Goal: Transaction & Acquisition: Purchase product/service

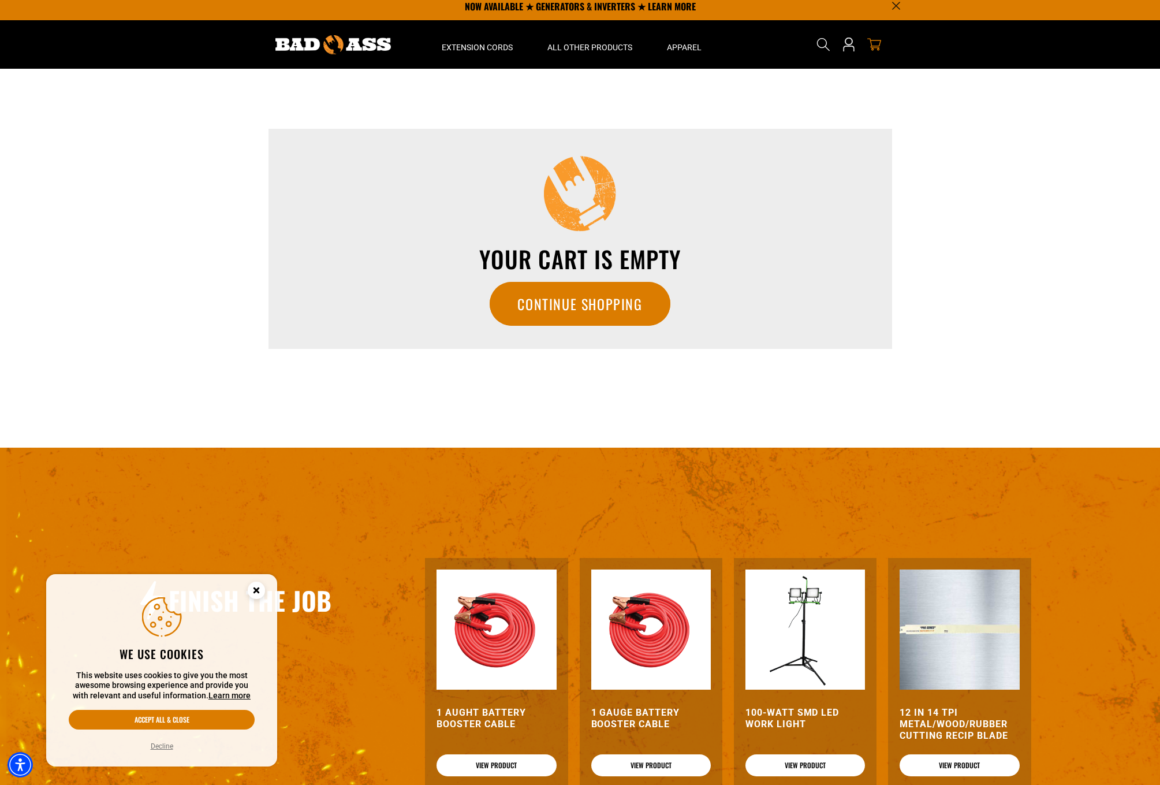
scroll to position [8, 0]
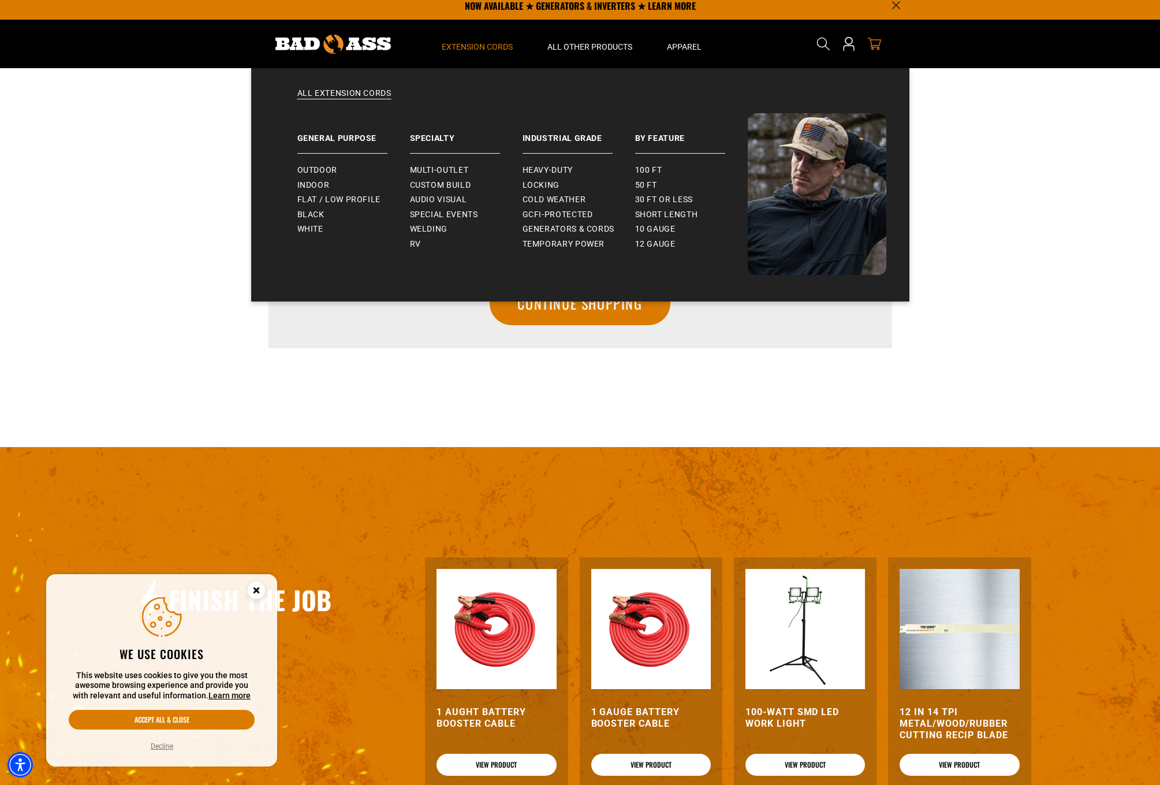
click at [466, 50] on span "Extension Cords" at bounding box center [477, 47] width 71 height 10
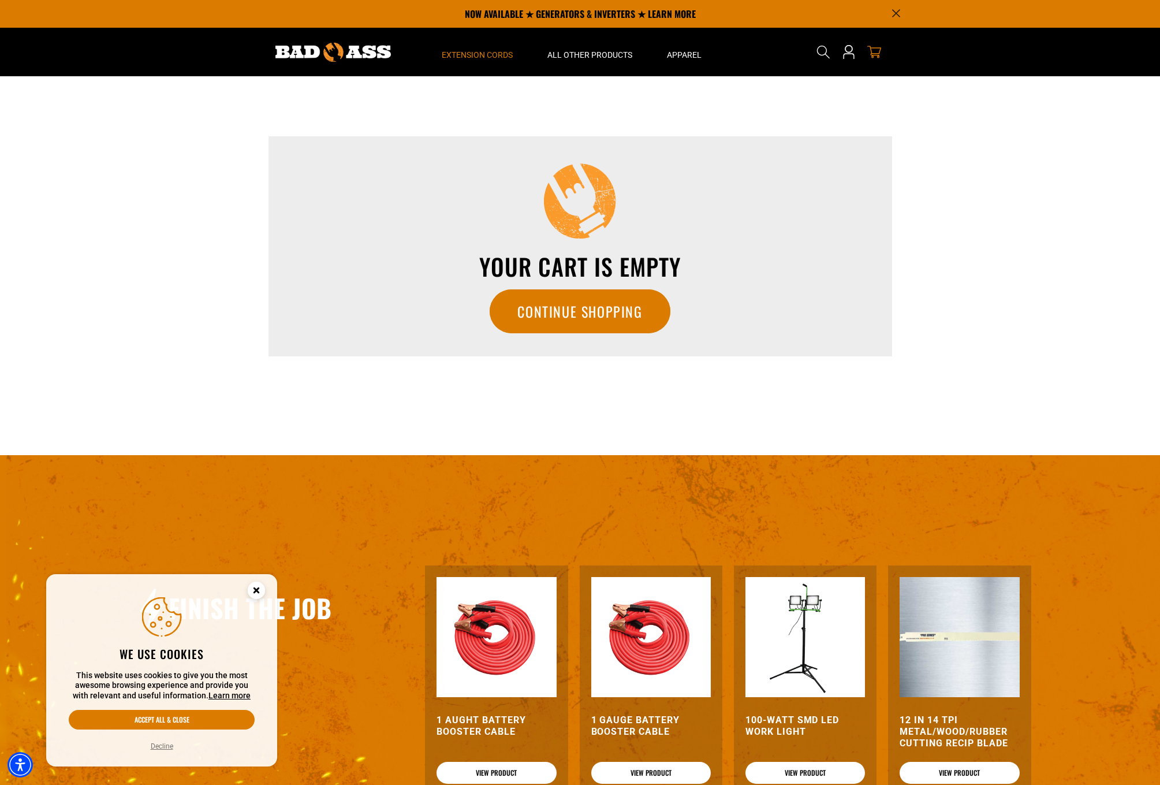
scroll to position [0, 0]
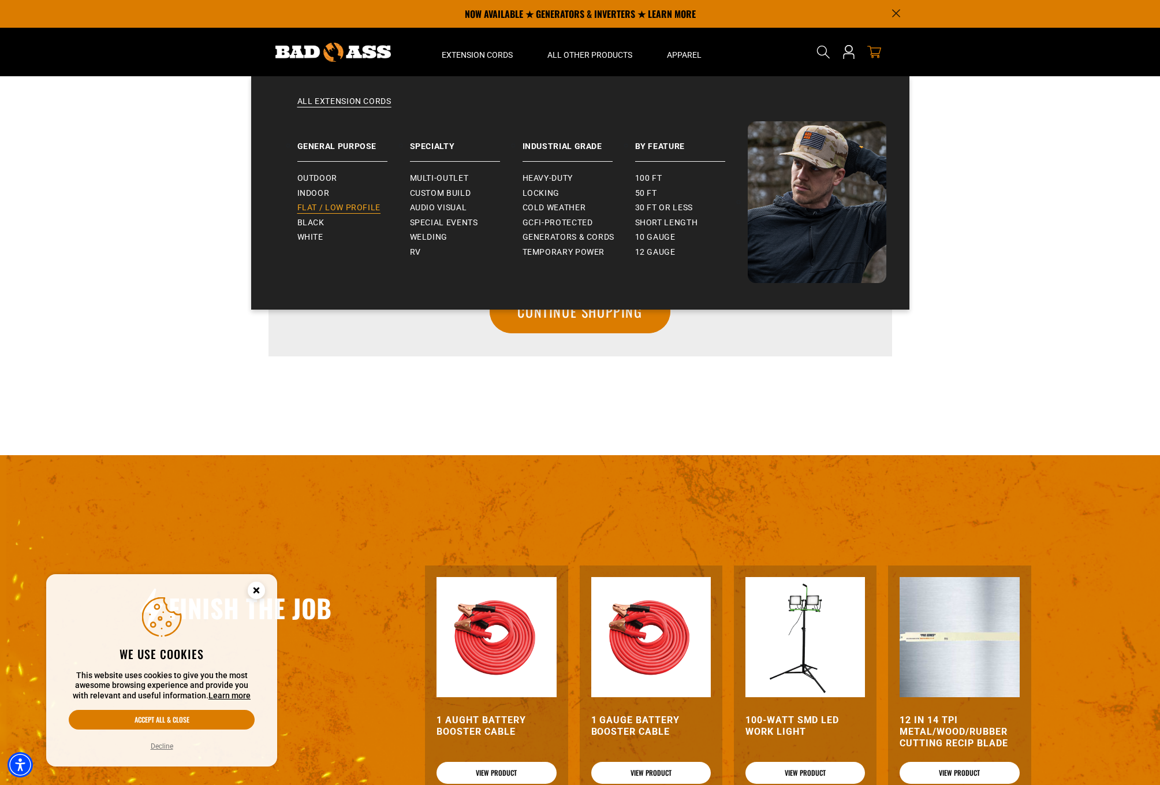
click at [320, 204] on span "Flat / Low Profile" at bounding box center [339, 208] width 84 height 10
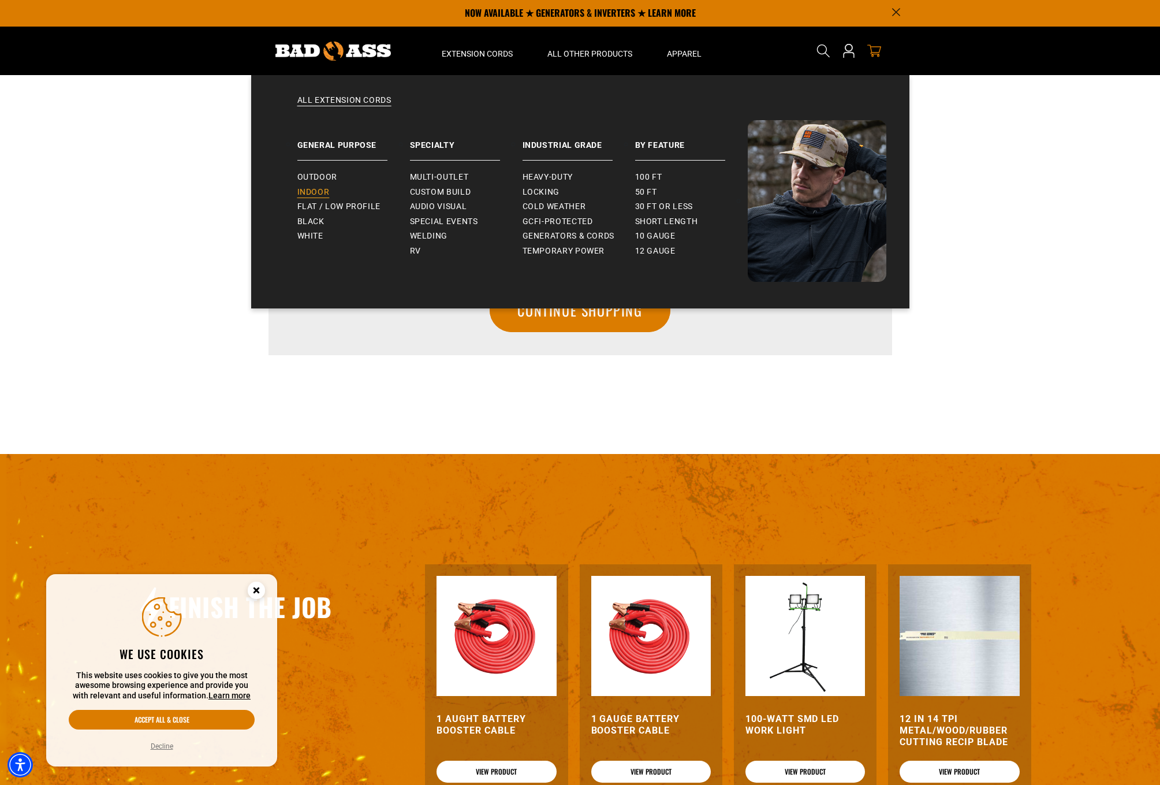
click at [322, 195] on span "Indoor" at bounding box center [313, 192] width 32 height 10
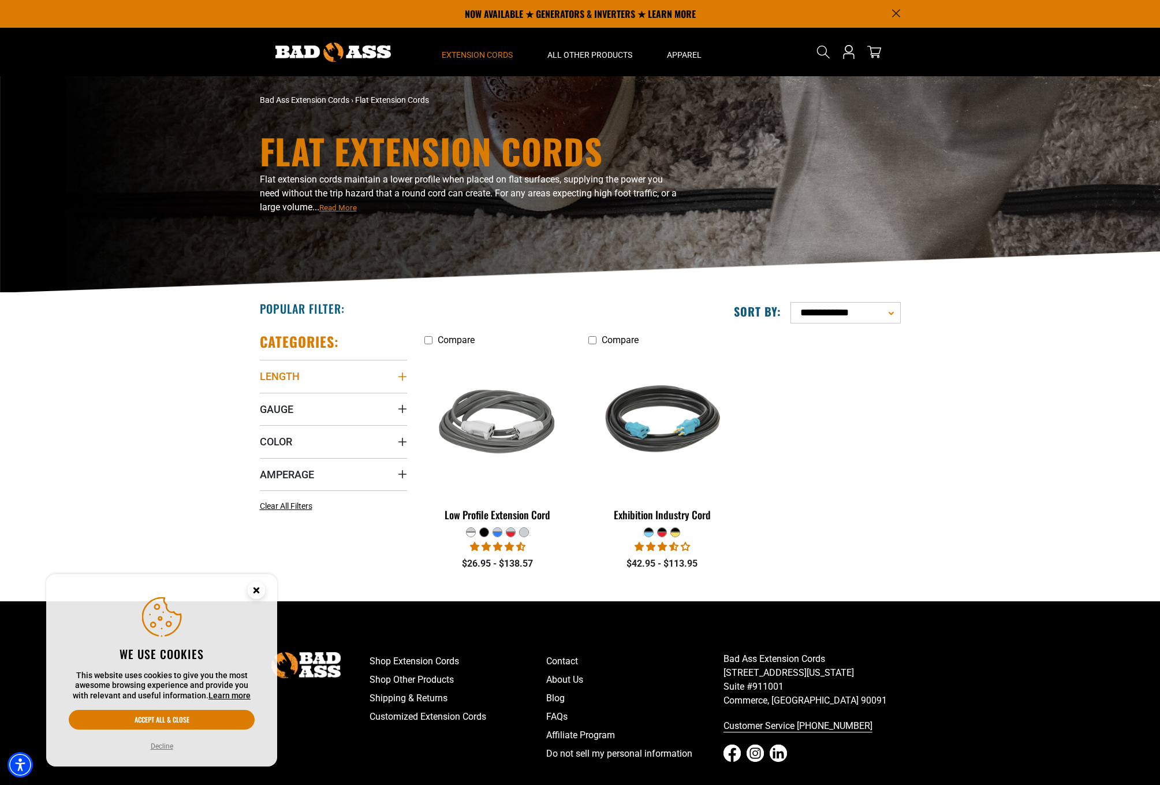
click at [274, 378] on span "Length" at bounding box center [280, 376] width 40 height 13
click at [265, 399] on icon at bounding box center [264, 400] width 9 height 15
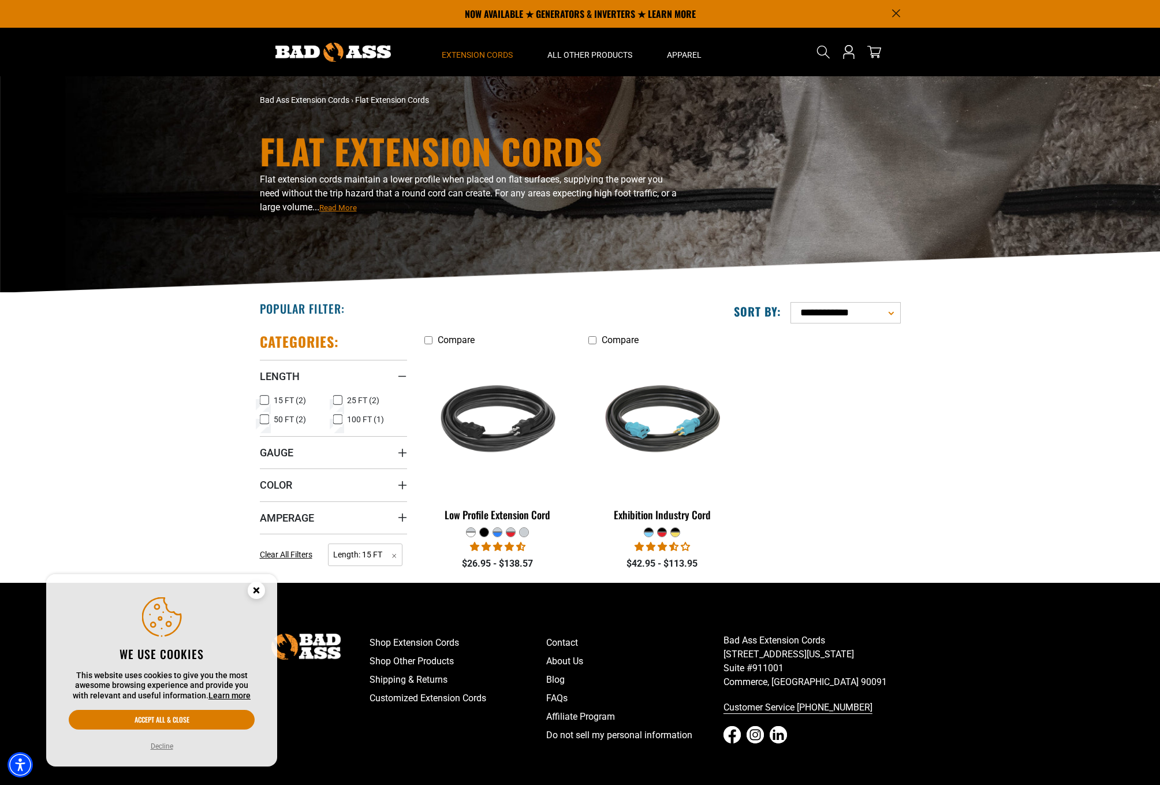
click at [337, 396] on icon at bounding box center [337, 400] width 9 height 15
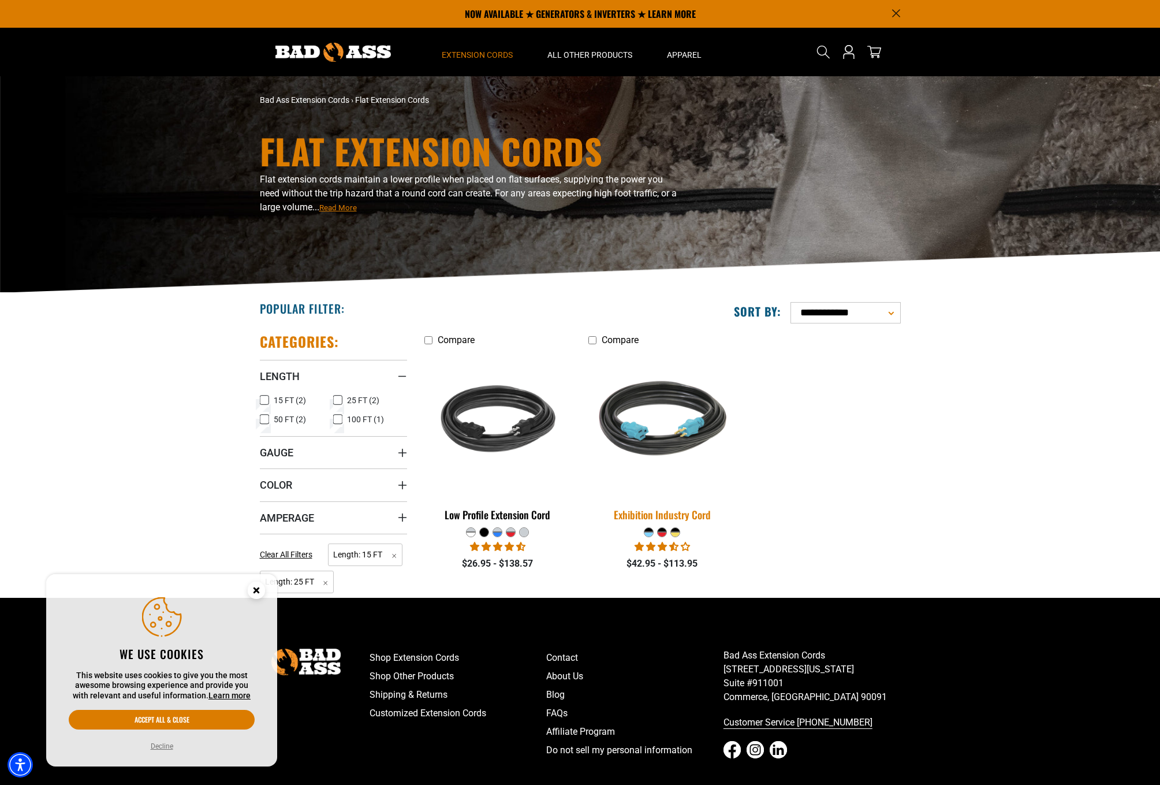
click at [622, 442] on img at bounding box center [663, 423] width 162 height 148
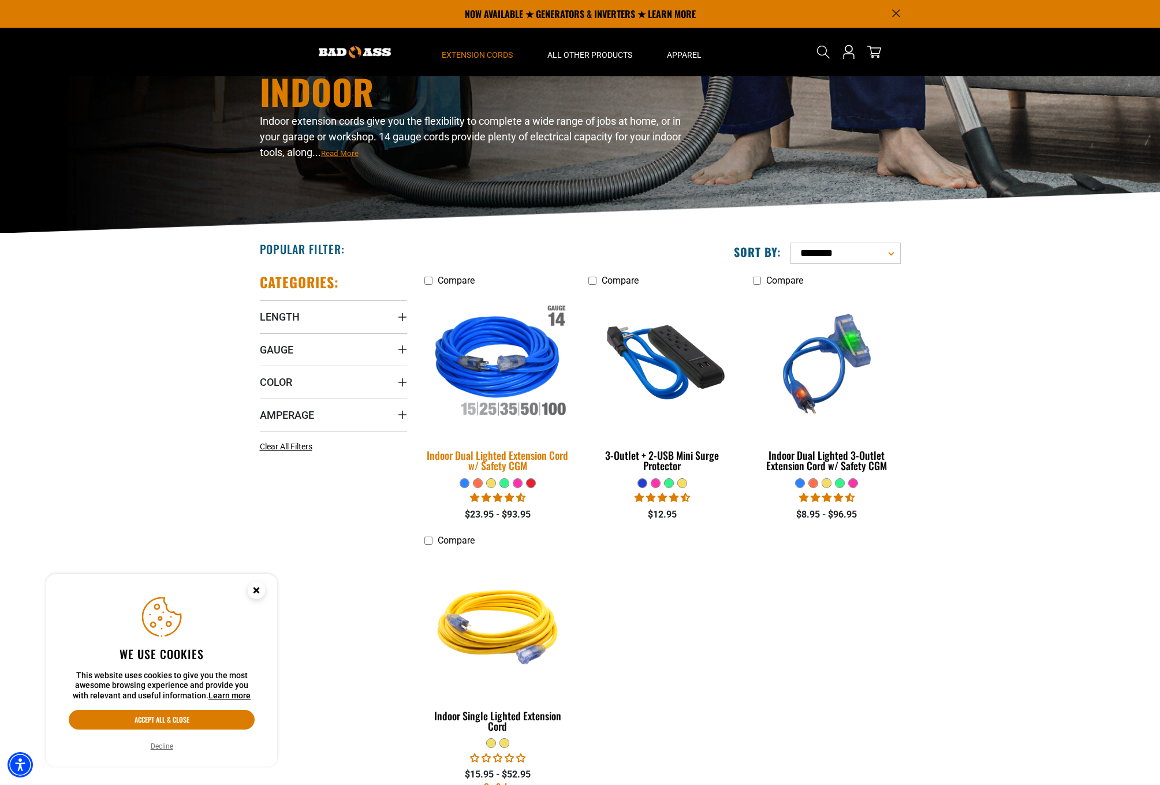
scroll to position [71, 0]
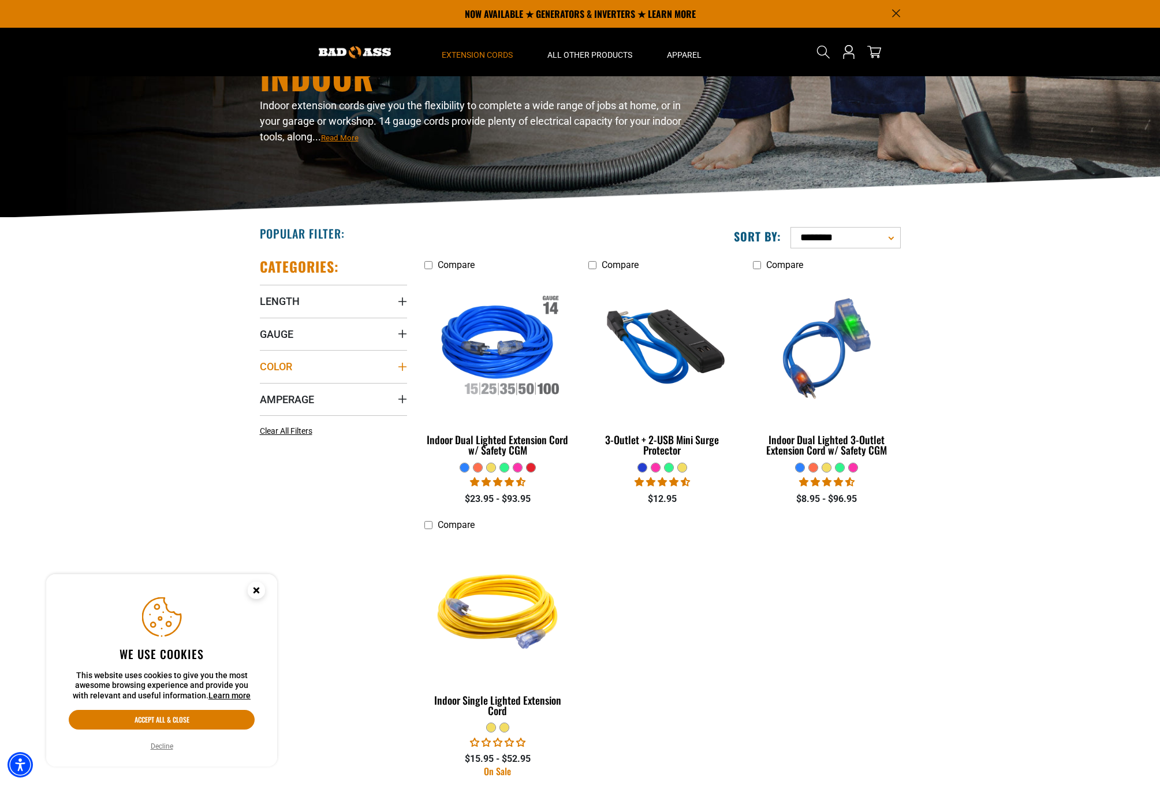
click at [276, 369] on span "Color" at bounding box center [276, 366] width 32 height 13
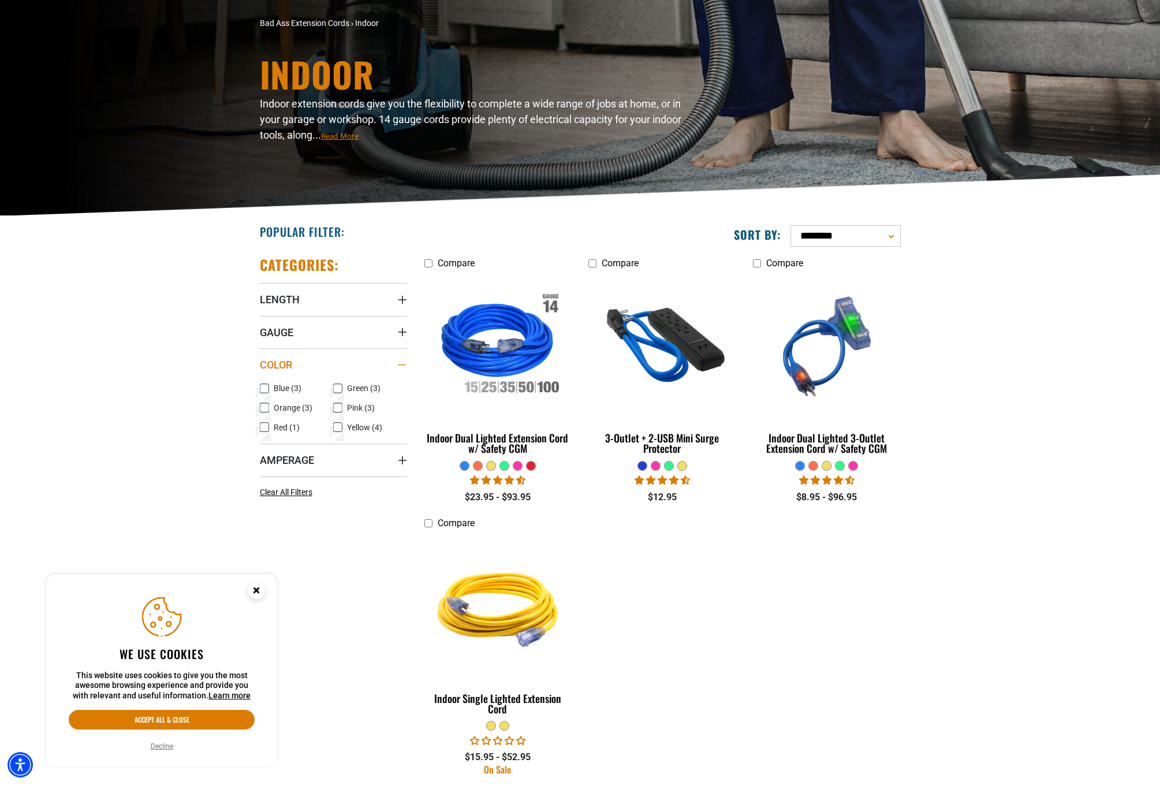
scroll to position [78, 0]
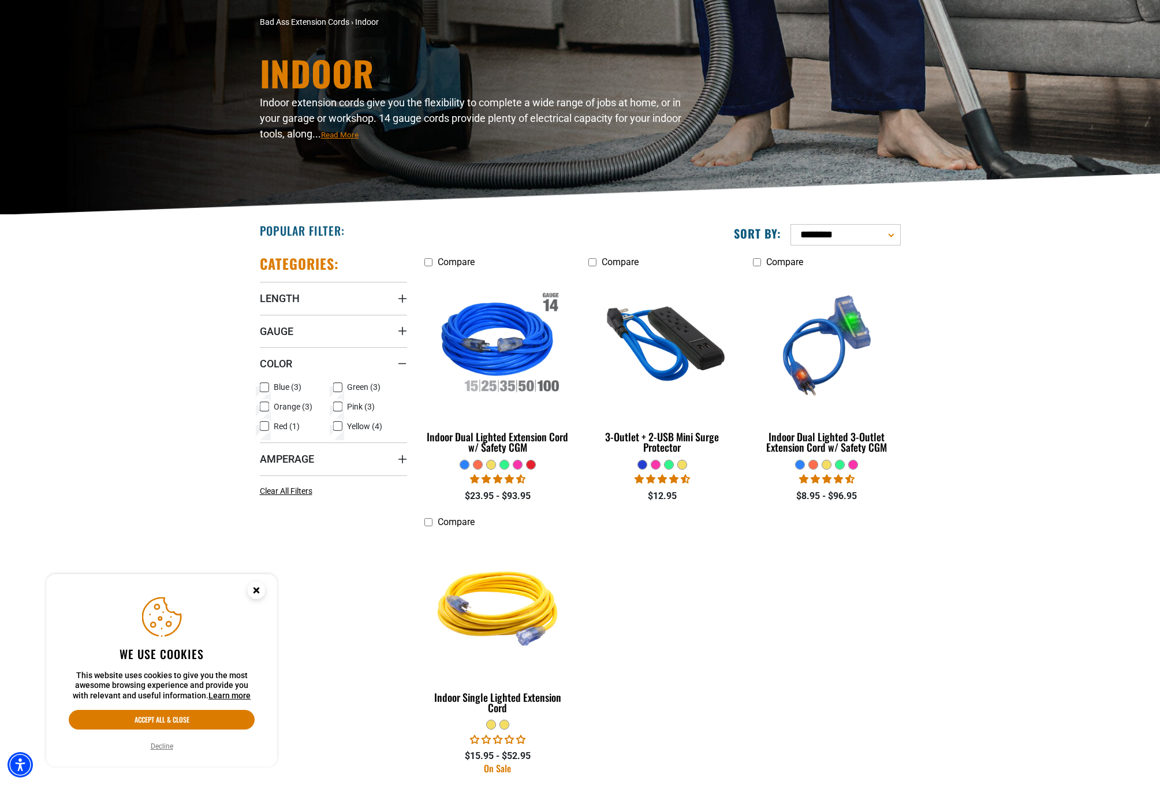
drag, startPoint x: 671, startPoint y: 548, endPoint x: 658, endPoint y: 509, distance: 40.2
click at [671, 545] on ul "Compare Indoor Dual Lighted Extension Cord w/ Safety CGM" at bounding box center [663, 524] width 494 height 539
click at [509, 468] on div at bounding box center [504, 464] width 9 height 9
click at [509, 464] on div at bounding box center [504, 464] width 9 height 9
click at [405, 362] on div "Color" at bounding box center [402, 363] width 9 height 9
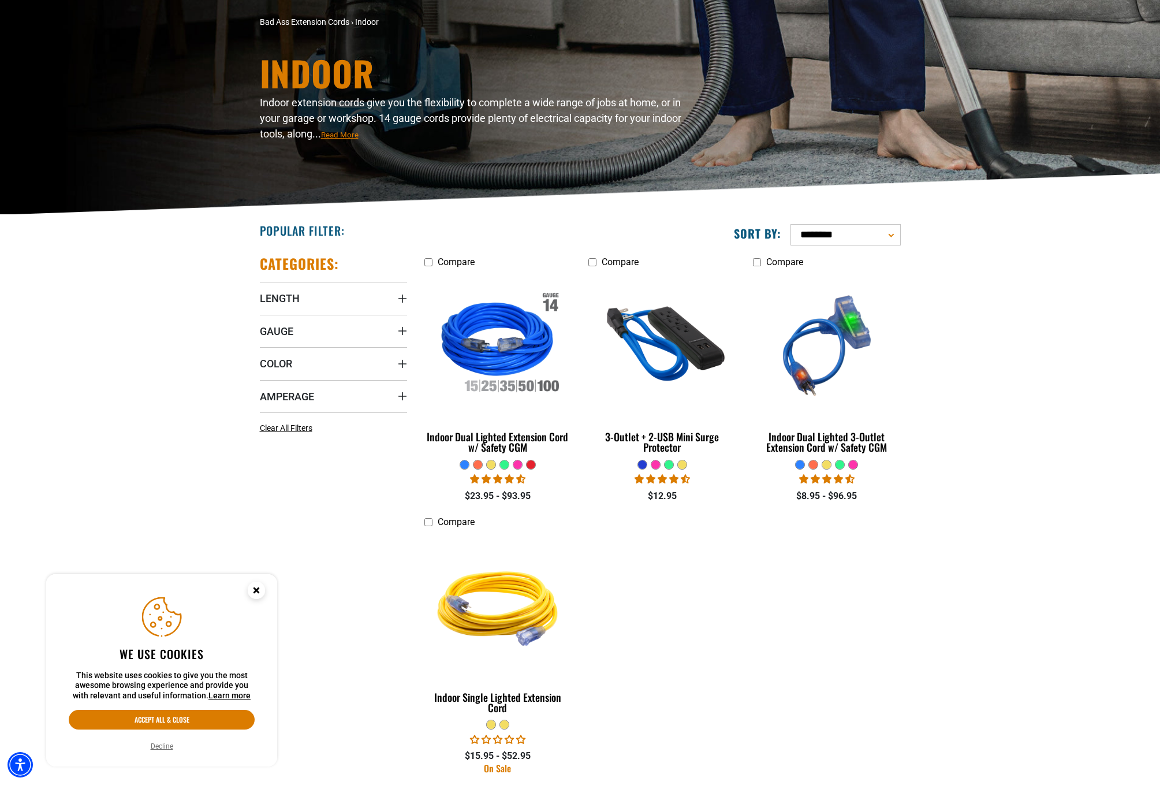
click at [509, 464] on div at bounding box center [504, 464] width 9 height 9
click at [469, 468] on div at bounding box center [464, 464] width 9 height 9
click at [660, 437] on div "3-Outlet + 2-USB Mini Surge Protector" at bounding box center [662, 441] width 147 height 21
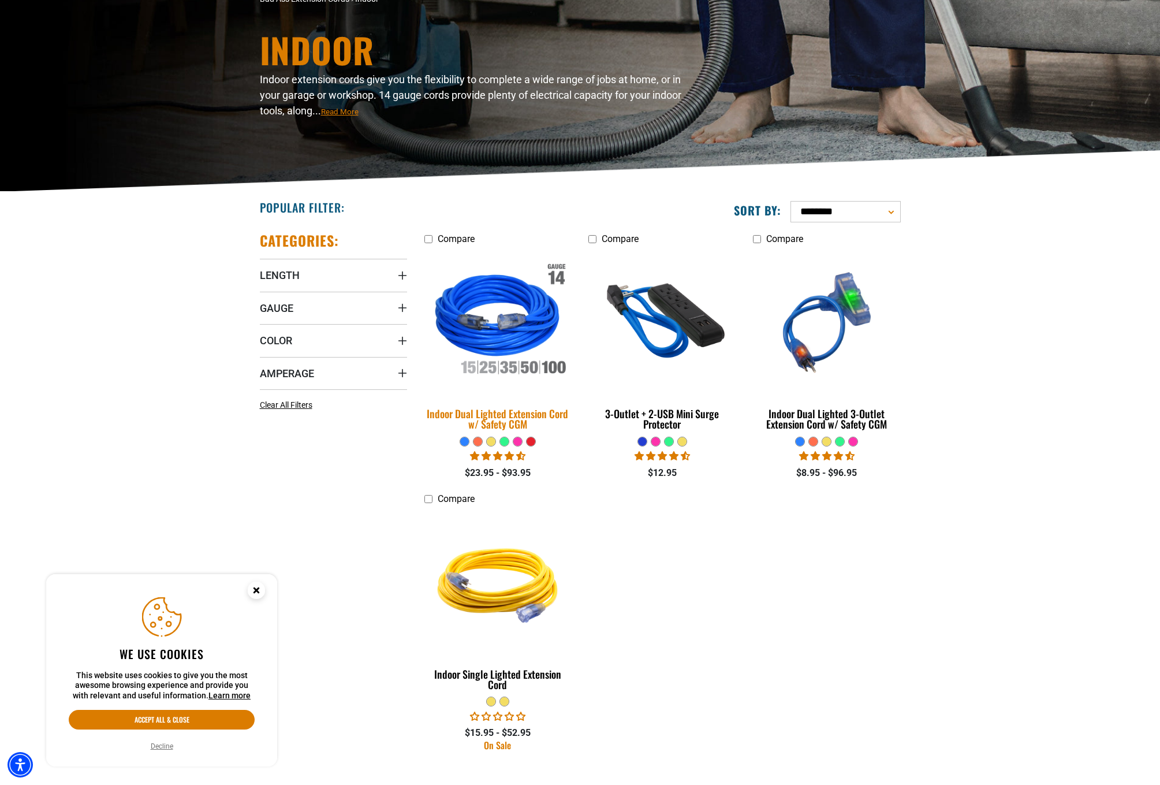
scroll to position [137, 0]
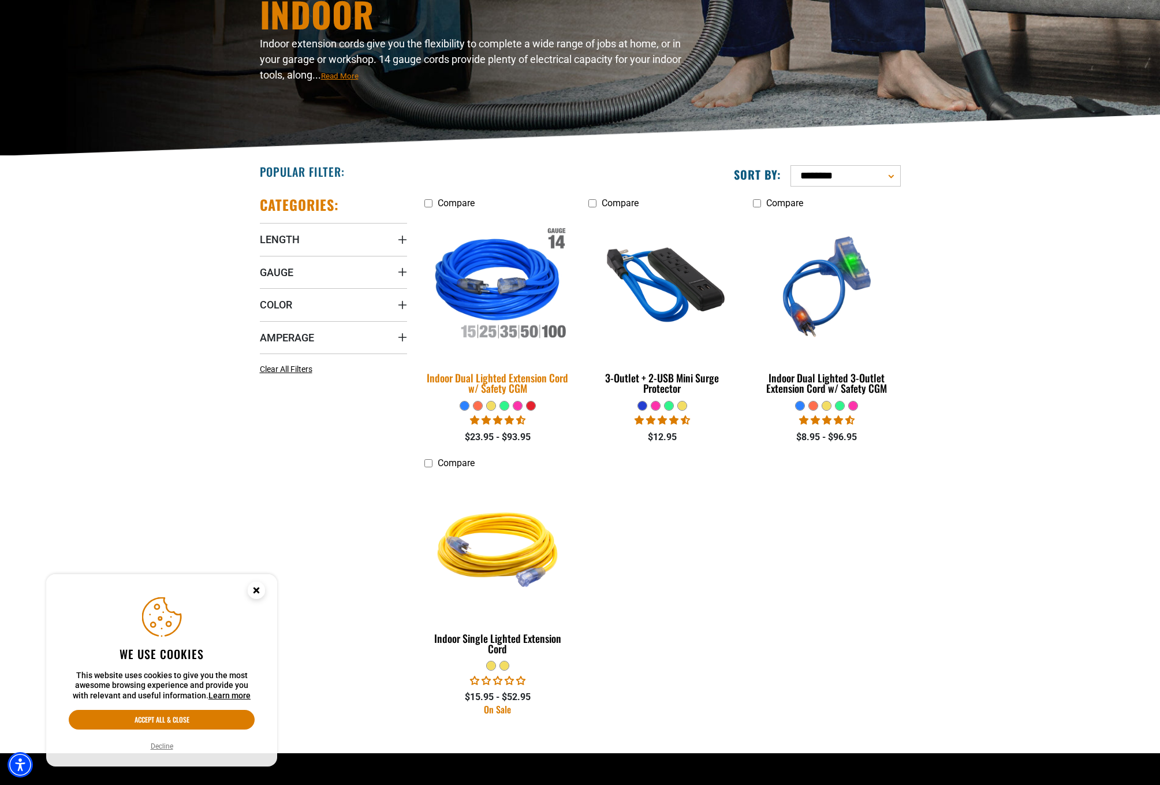
click at [492, 311] on img at bounding box center [498, 287] width 162 height 148
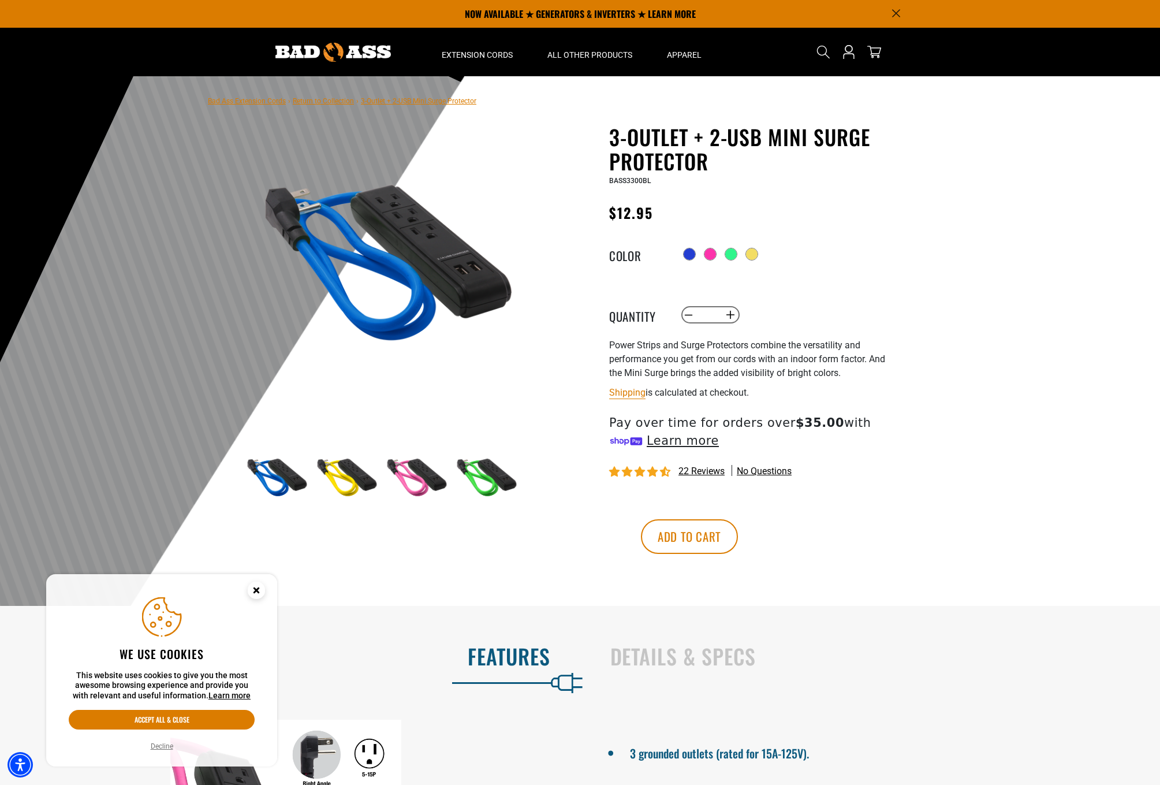
click at [476, 491] on img at bounding box center [485, 478] width 67 height 67
click at [277, 489] on img at bounding box center [275, 478] width 67 height 67
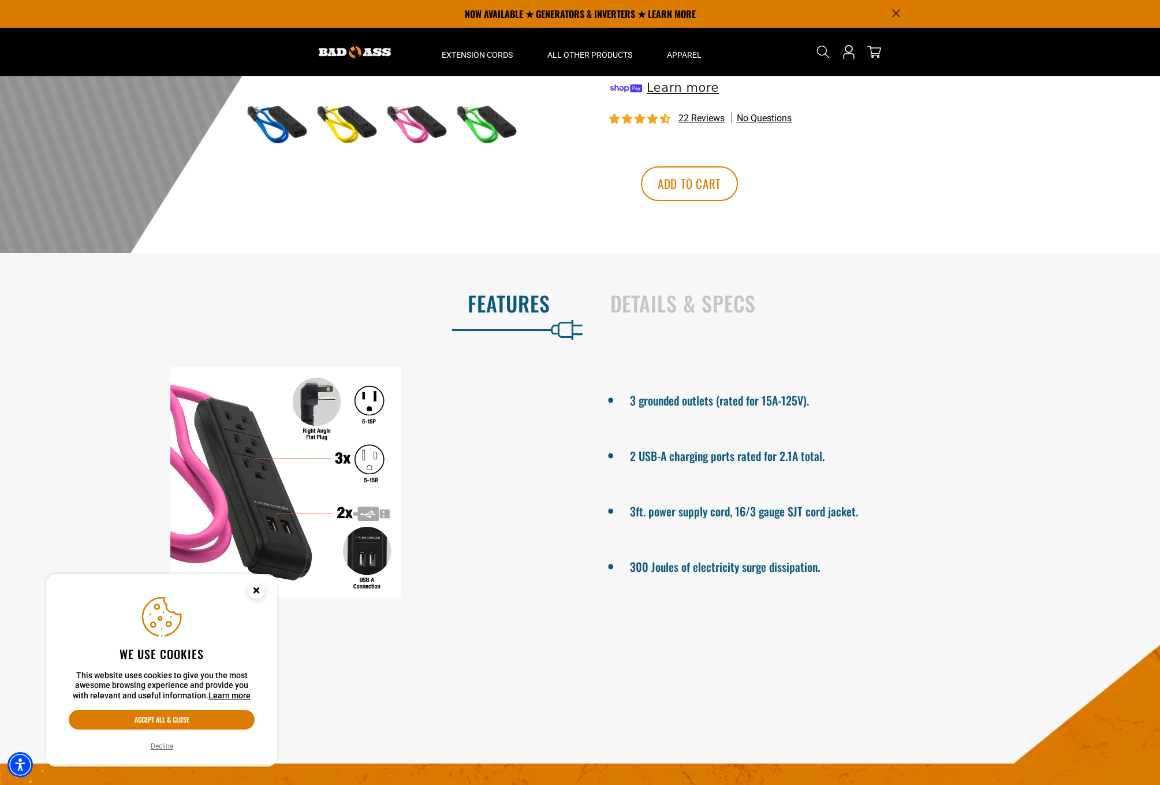
scroll to position [350, 0]
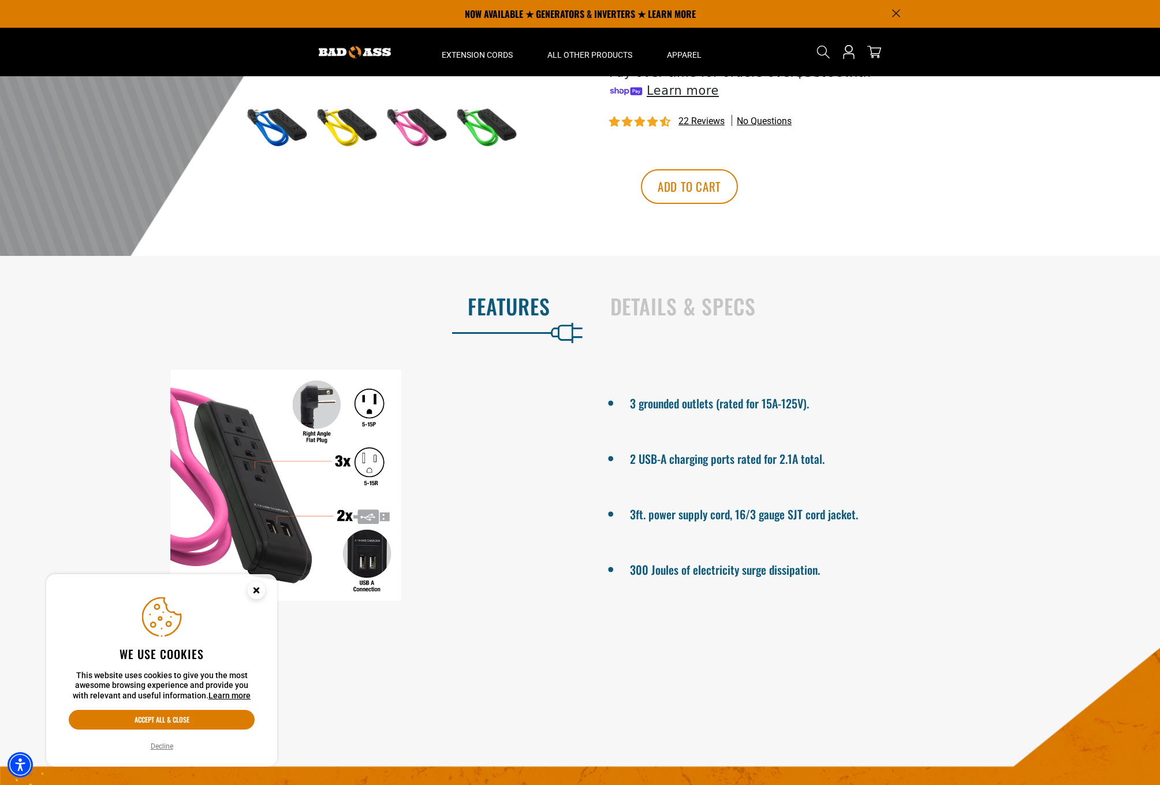
click at [318, 423] on div at bounding box center [286, 485] width 572 height 231
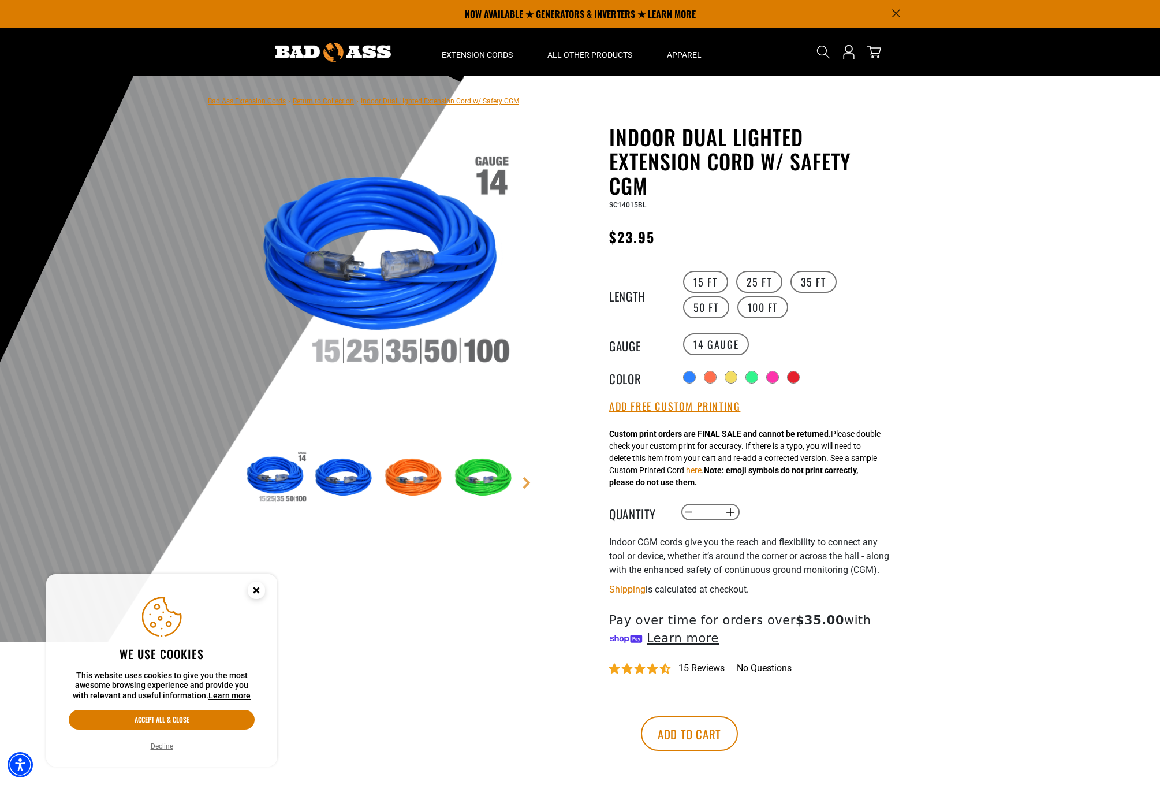
scroll to position [2, 0]
